Goal: Task Accomplishment & Management: Manage account settings

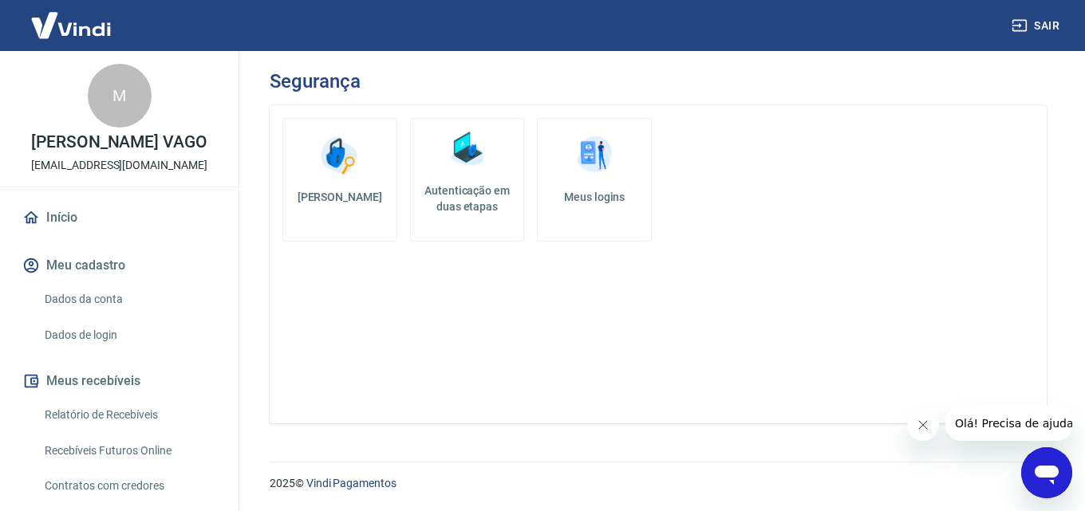
click at [112, 151] on p "[PERSON_NAME] VAGO" at bounding box center [119, 142] width 176 height 17
click at [81, 313] on link "Dados da conta" at bounding box center [128, 299] width 181 height 33
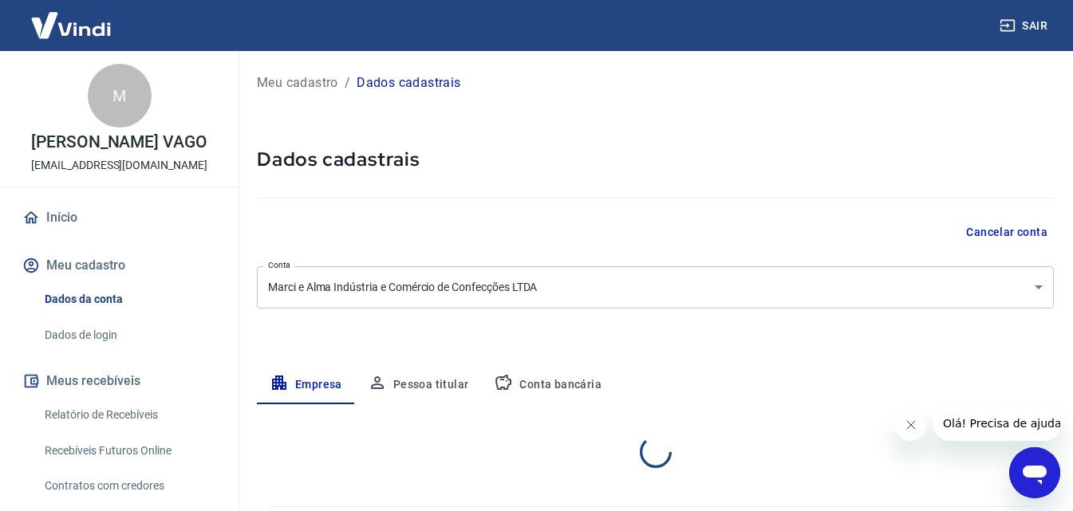
select select "ES"
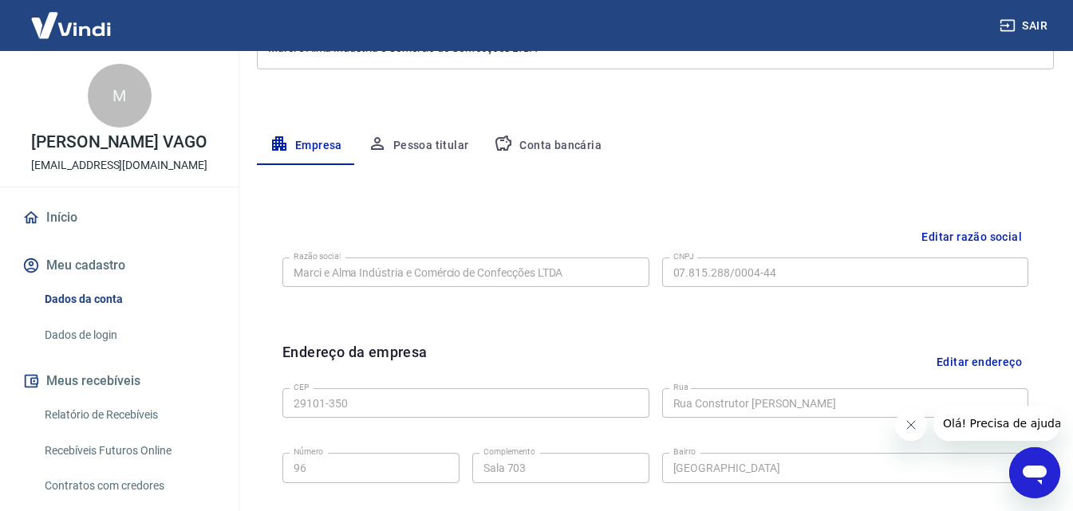
scroll to position [319, 0]
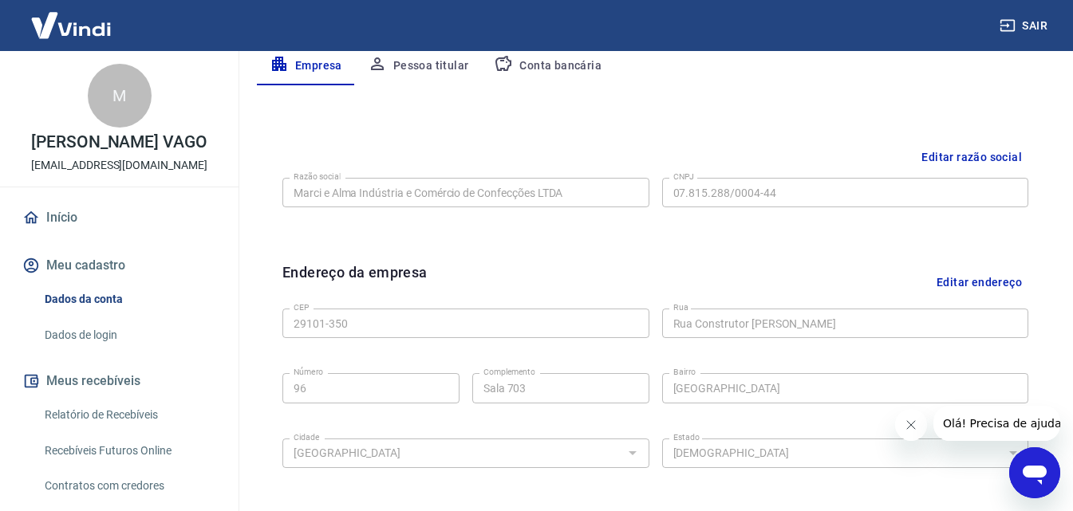
drag, startPoint x: 906, startPoint y: 428, endPoint x: 896, endPoint y: 421, distance: 12.6
click at [906, 427] on icon "Fechar mensagem da empresa" at bounding box center [910, 425] width 13 height 13
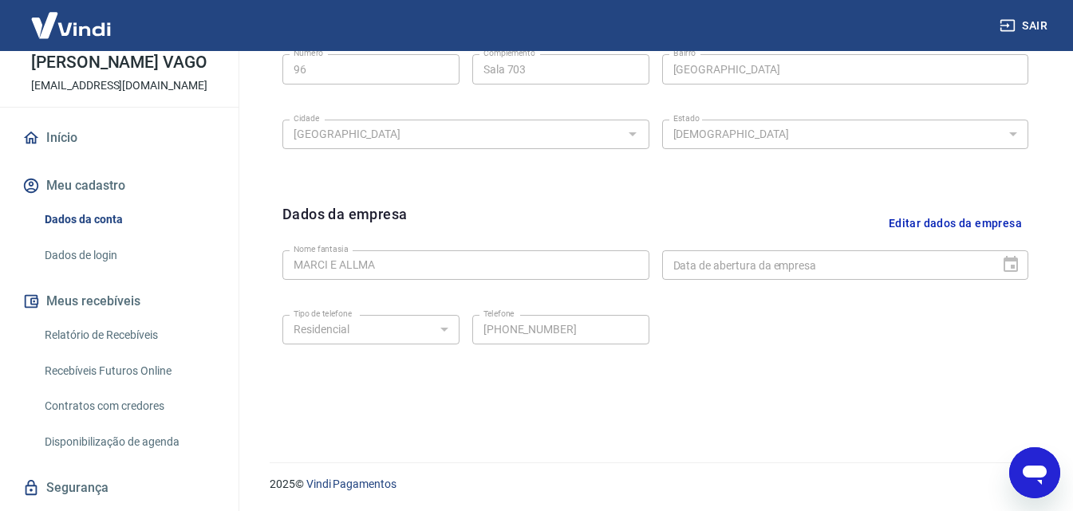
scroll to position [239, 0]
